Goal: Check status: Check status

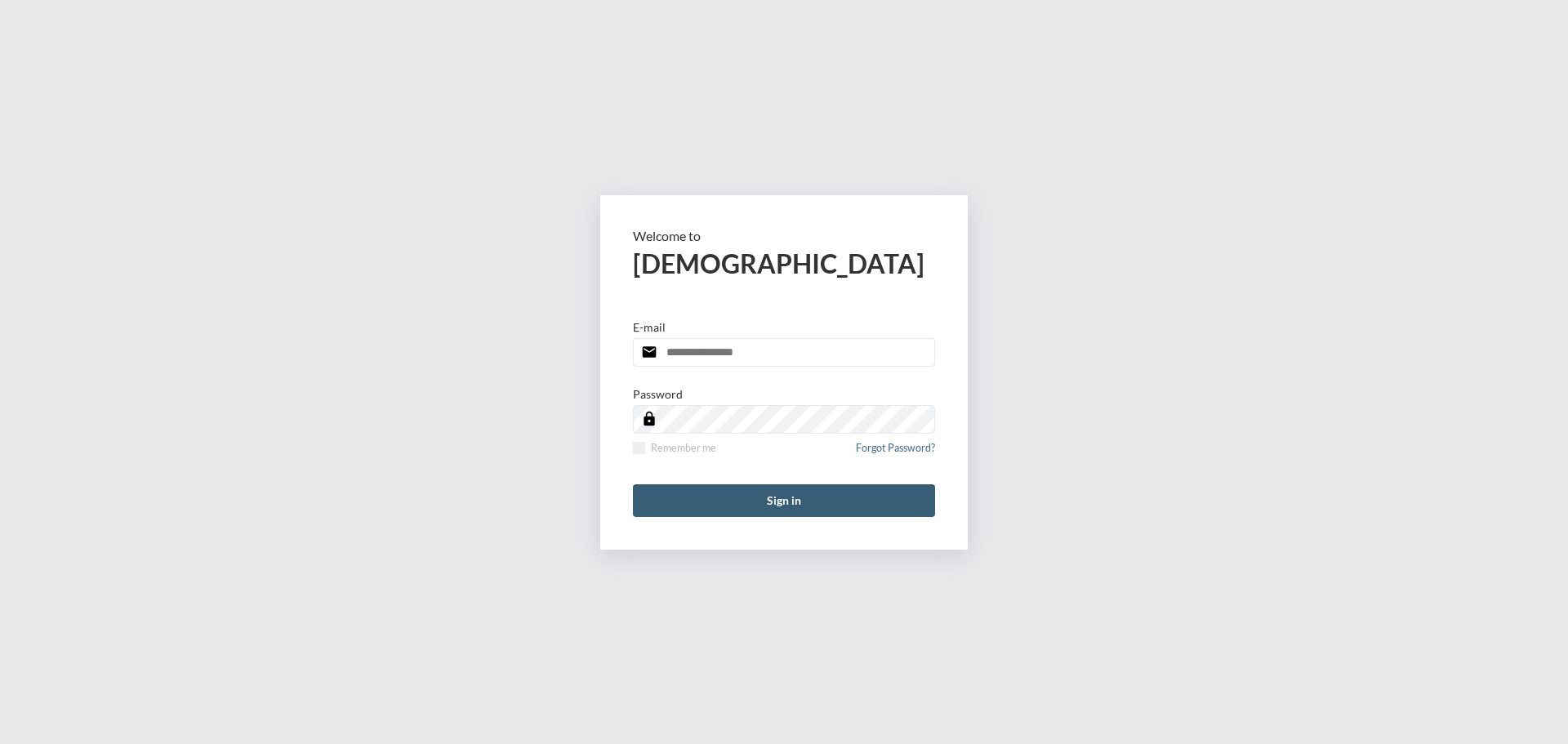
click at [829, 361] on input "email" at bounding box center [784, 352] width 303 height 28
type input "**********"
click at [642, 453] on span at bounding box center [638, 447] width 12 height 12
click at [719, 502] on button "Sign in" at bounding box center [784, 501] width 303 height 33
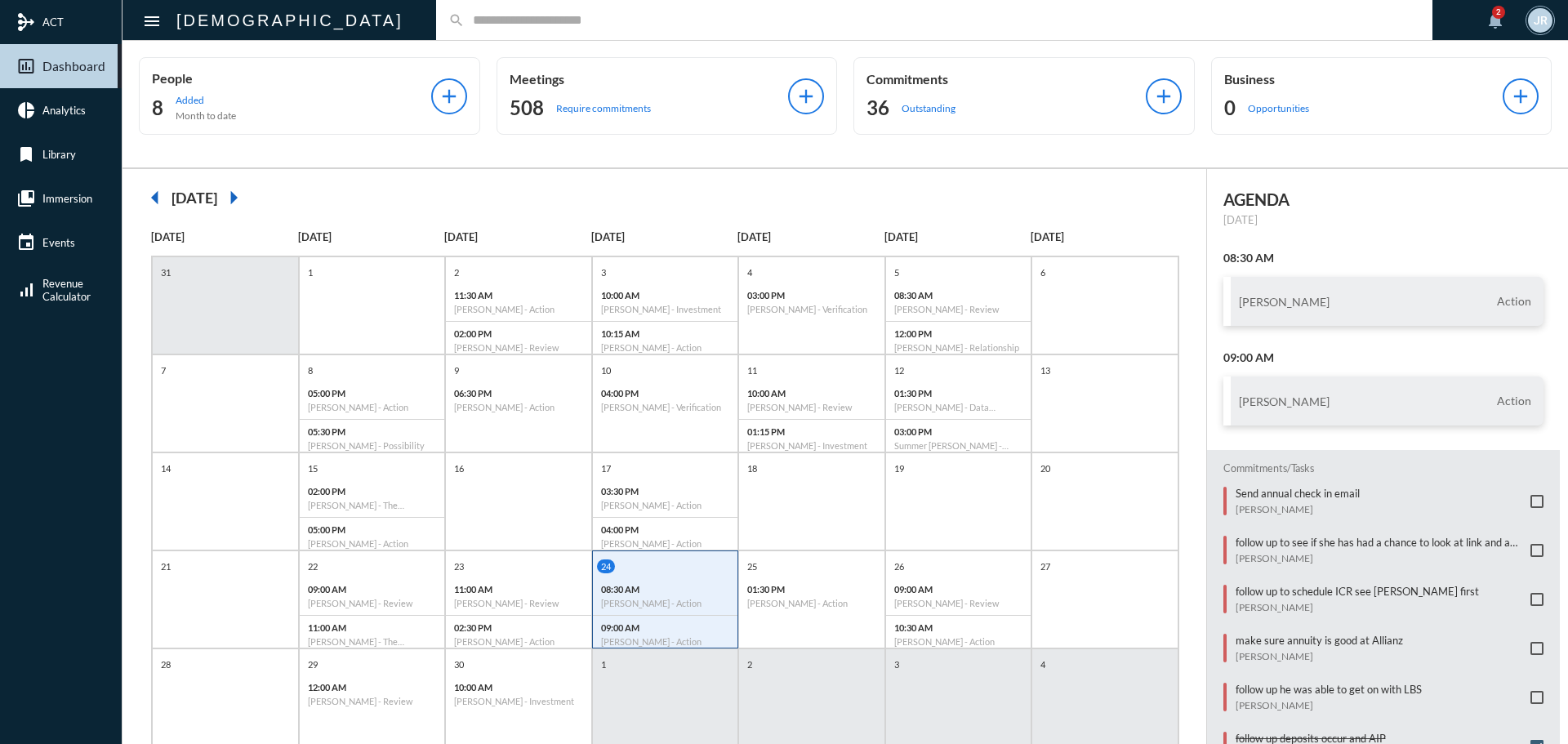
click at [464, 18] on input "text" at bounding box center [942, 19] width 955 height 14
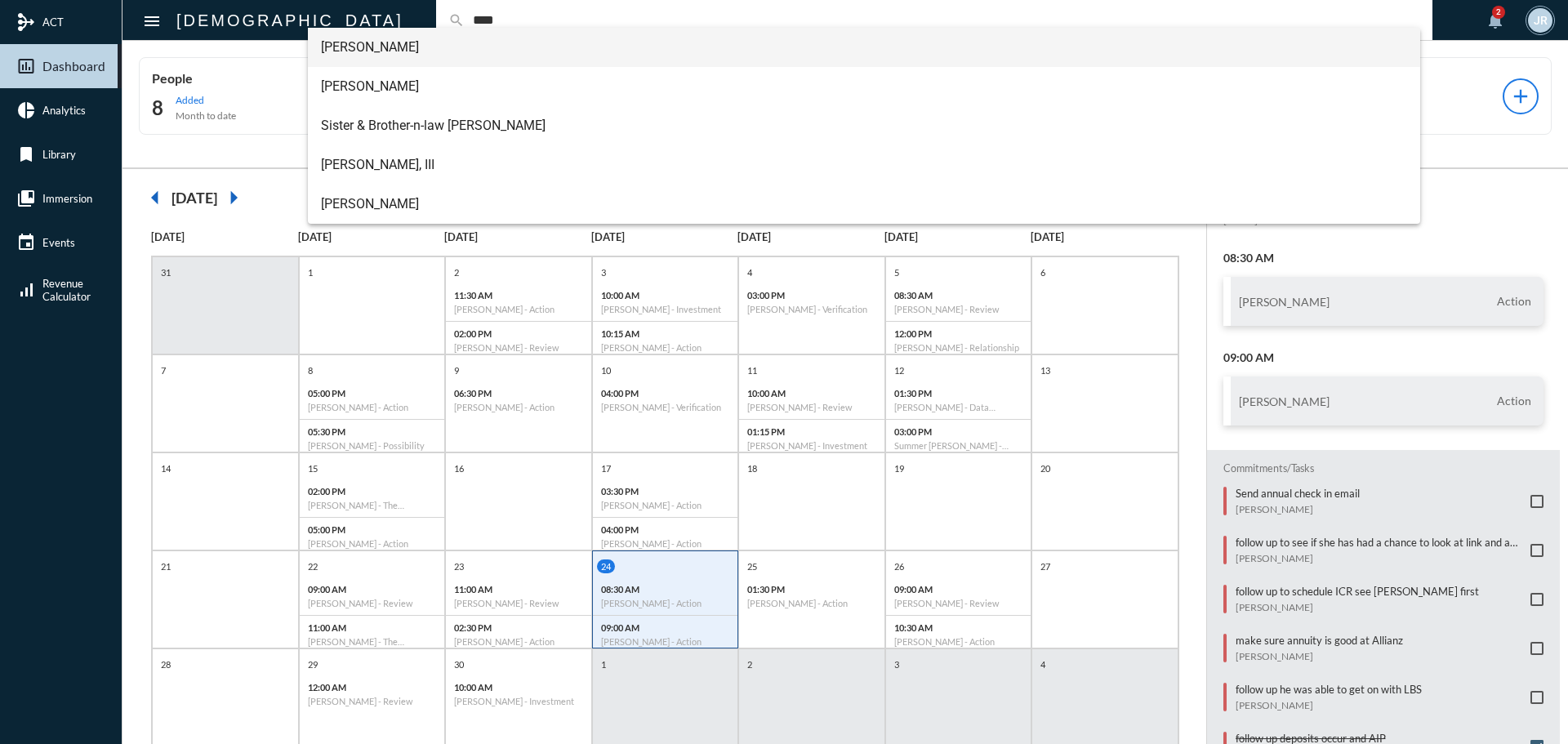
type input "****"
drag, startPoint x: 349, startPoint y: 43, endPoint x: 368, endPoint y: 65, distance: 29.1
click at [349, 44] on span "[PERSON_NAME]" at bounding box center [864, 47] width 1087 height 39
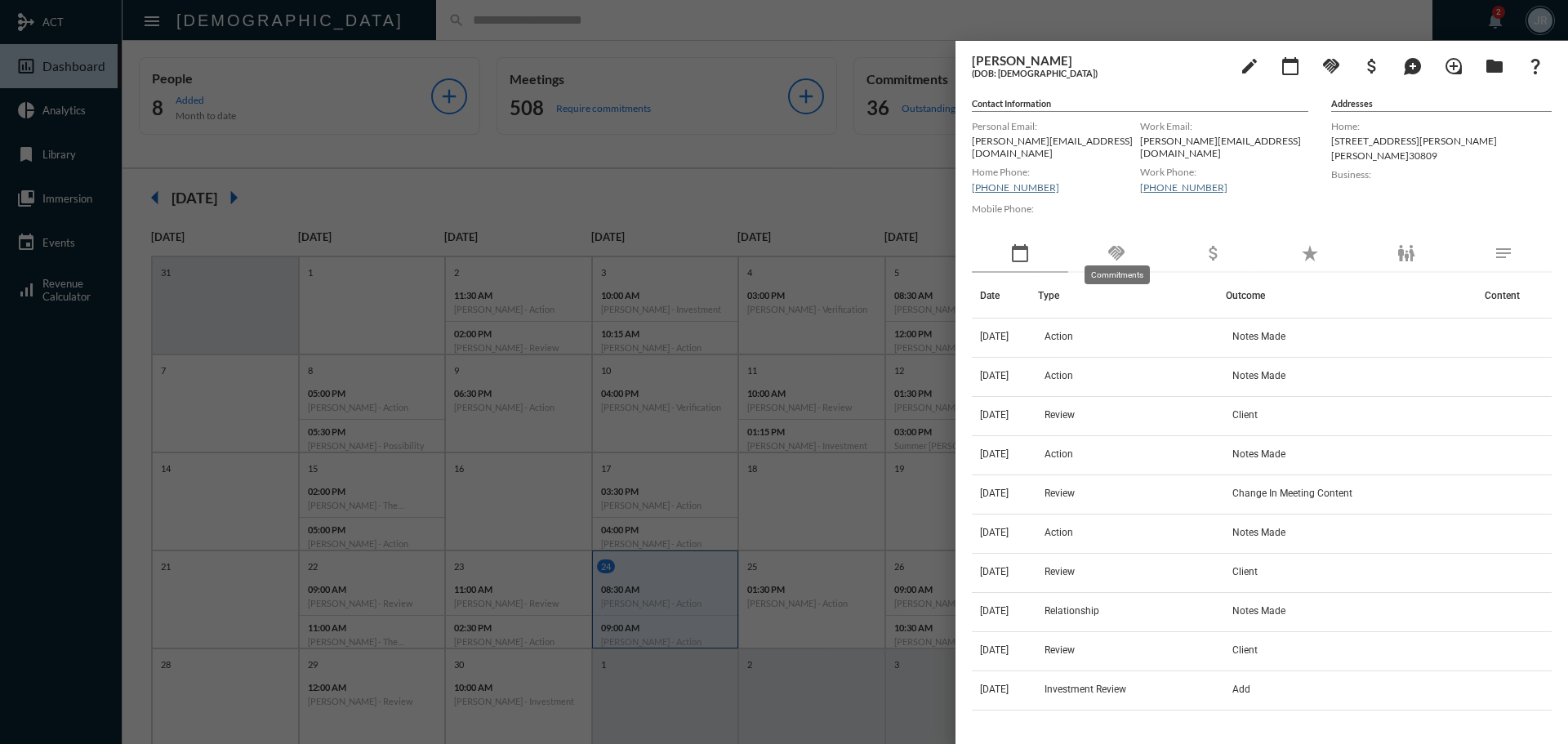
click at [1111, 243] on mat-icon "handshake" at bounding box center [1116, 252] width 19 height 19
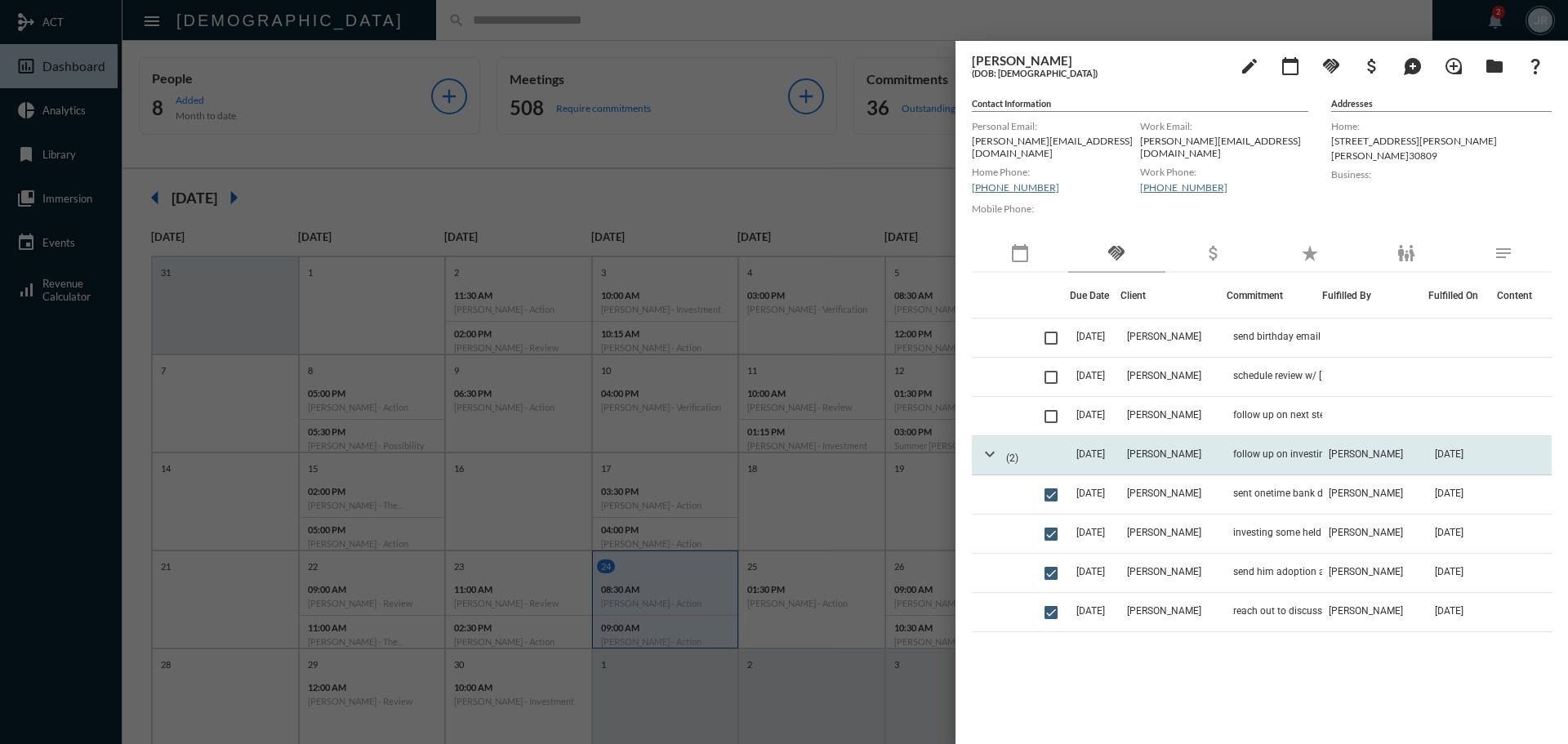
click at [997, 444] on mat-icon "expand_more" at bounding box center [989, 453] width 19 height 19
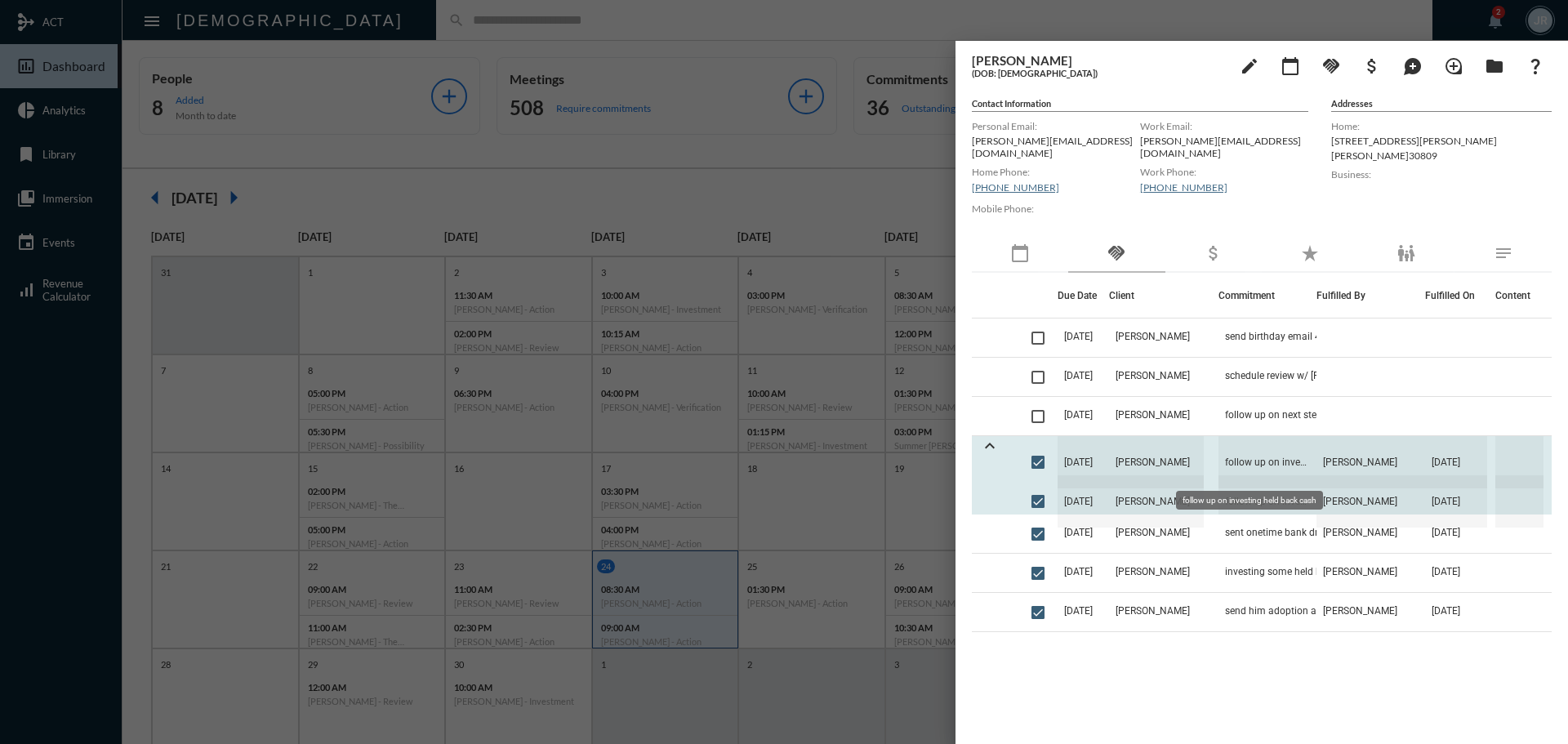
click at [1296, 446] on span "follow up on investing held back cash" at bounding box center [1267, 462] width 98 height 52
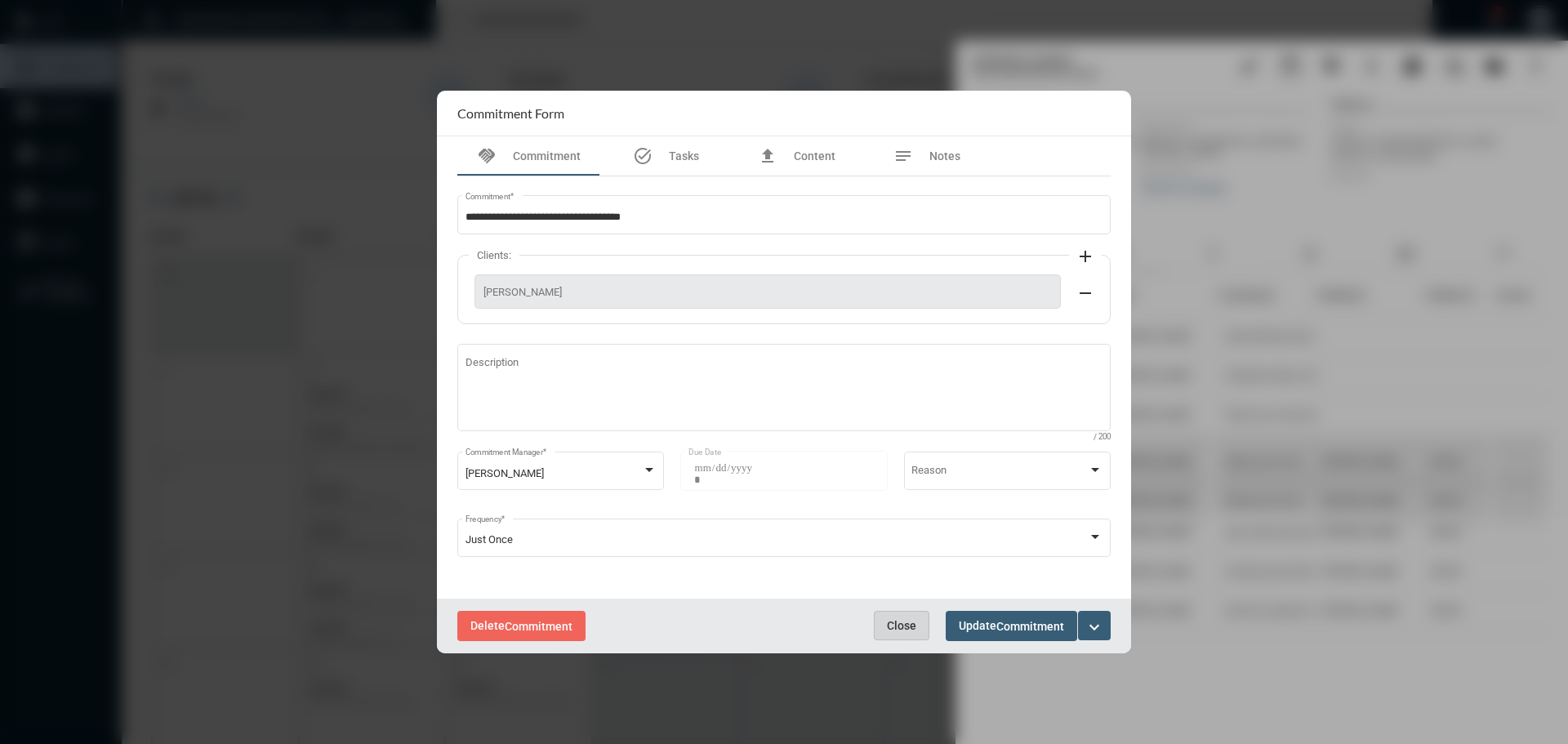
click at [909, 622] on span "Close" at bounding box center [901, 625] width 29 height 13
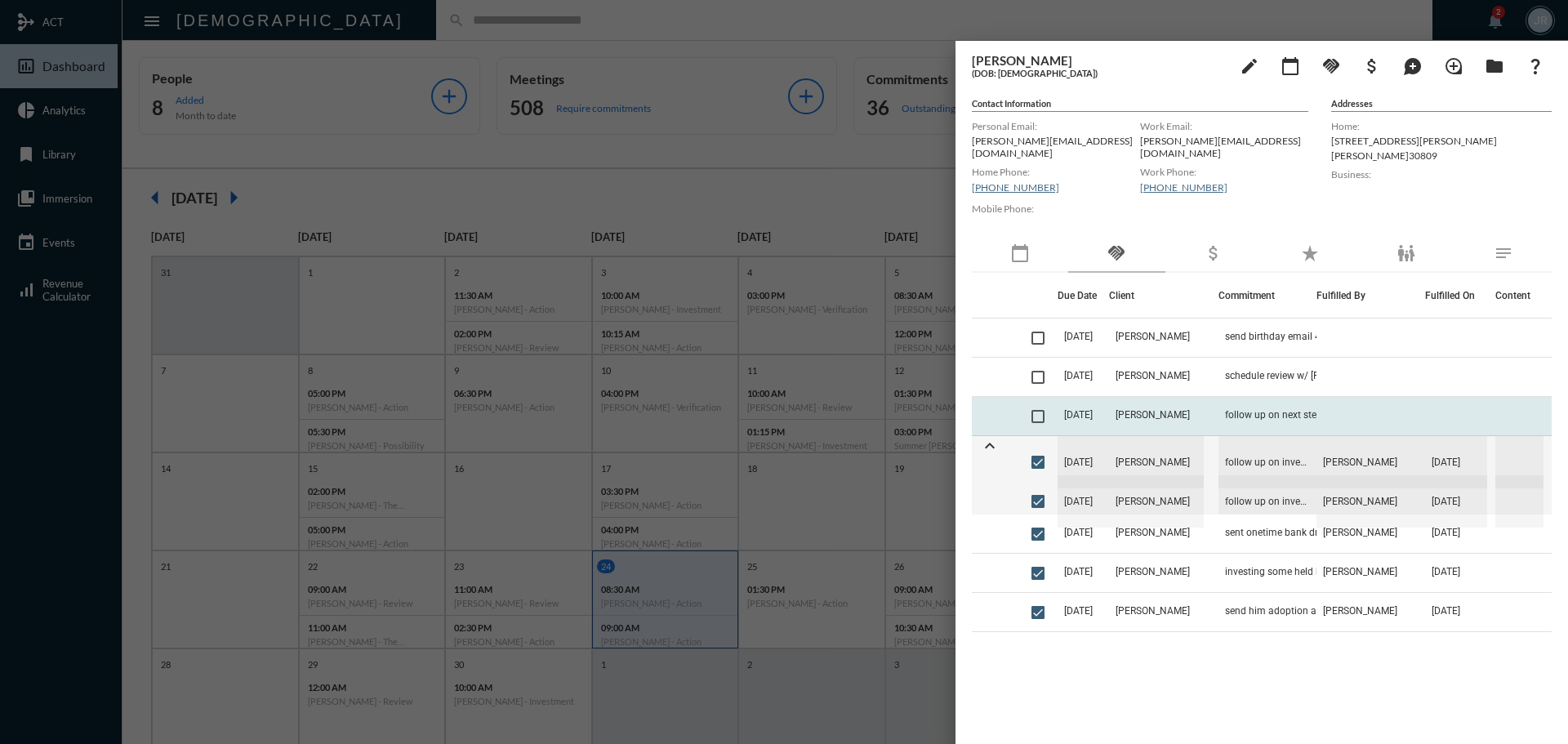
click at [1219, 409] on td "follow up on next steps for simple Roth provision" at bounding box center [1267, 416] width 98 height 39
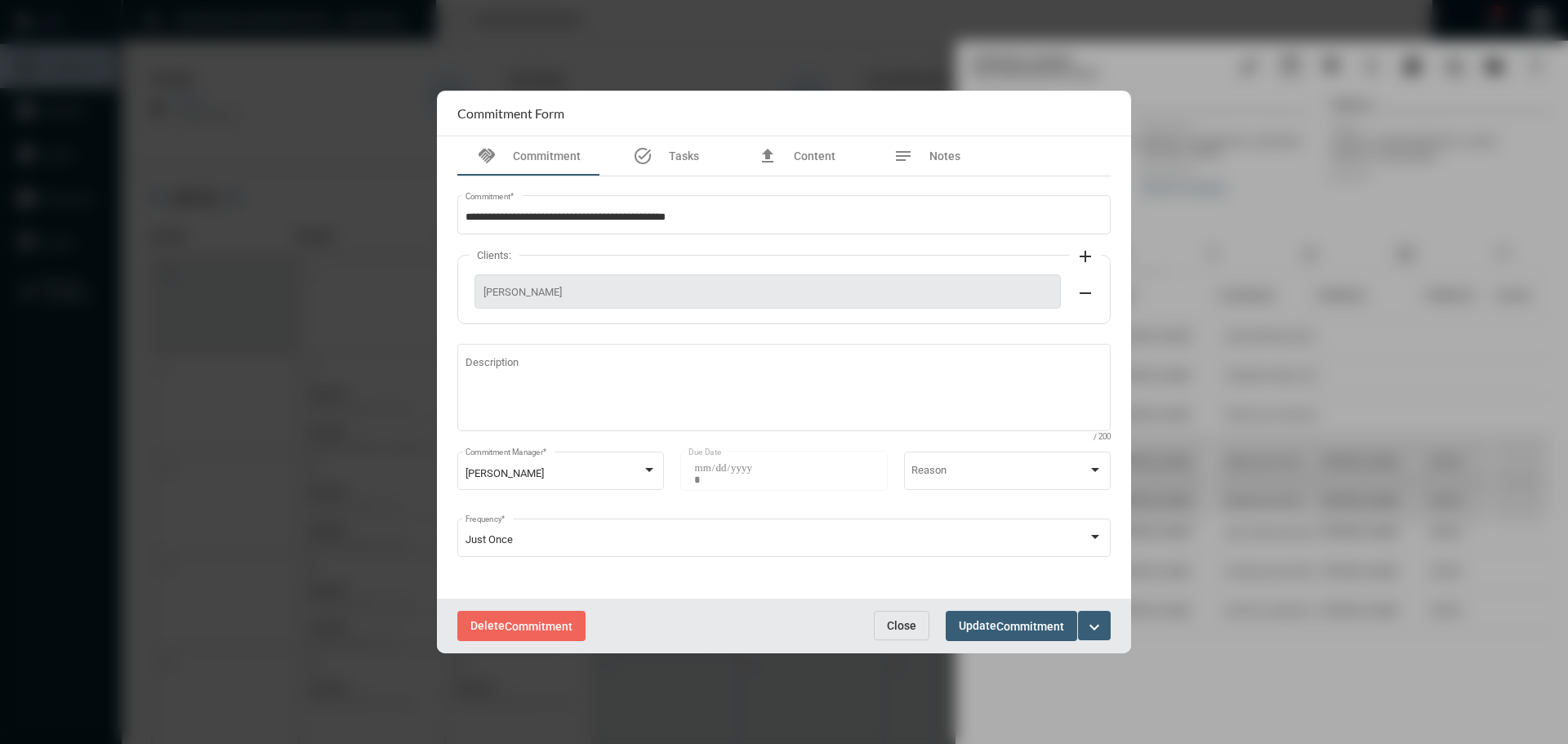
drag, startPoint x: 887, startPoint y: 625, endPoint x: 914, endPoint y: 622, distance: 27.2
click at [891, 625] on span "Close" at bounding box center [901, 625] width 29 height 13
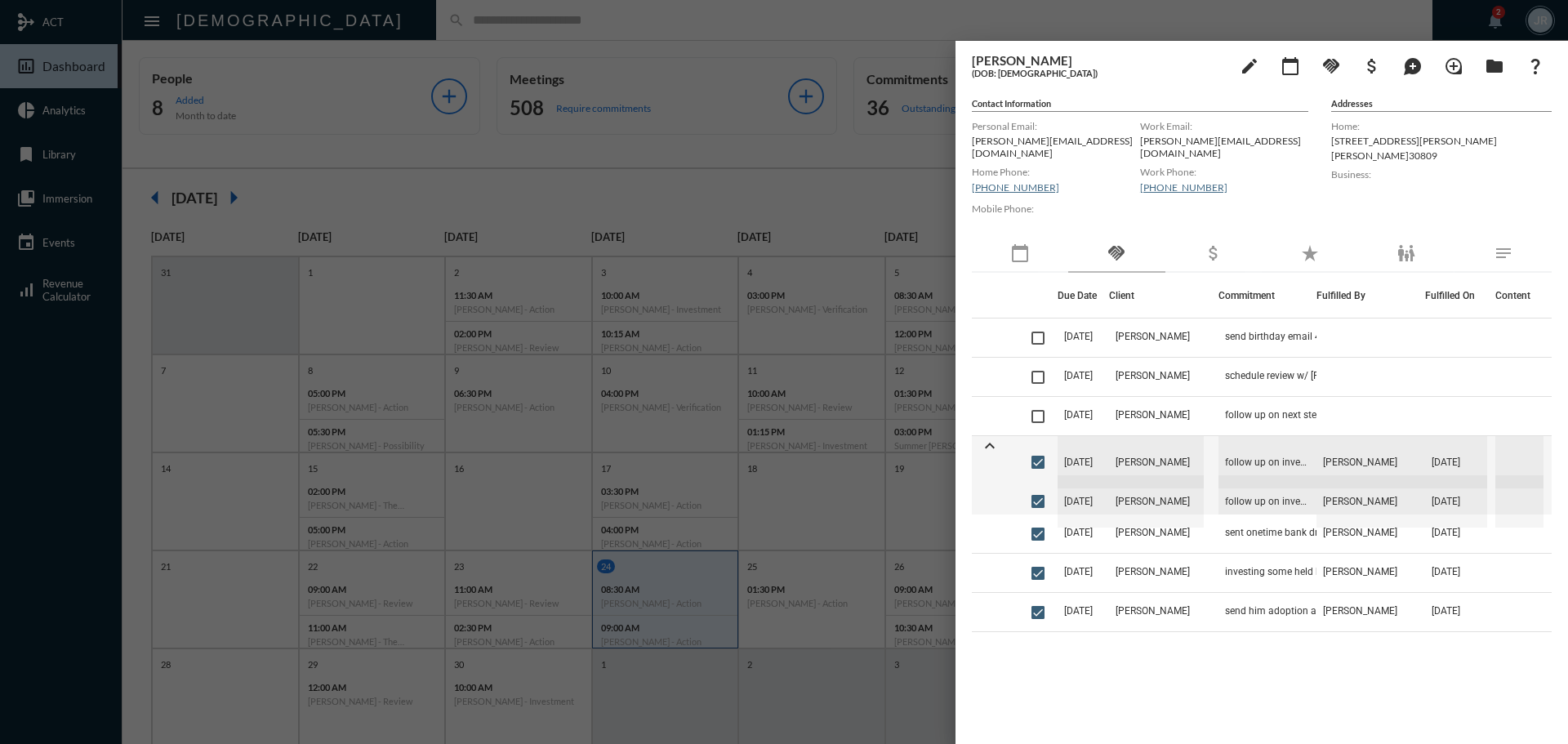
click at [555, 24] on div at bounding box center [784, 372] width 1568 height 744
